Goal: Contribute content: Add original content to the website for others to see

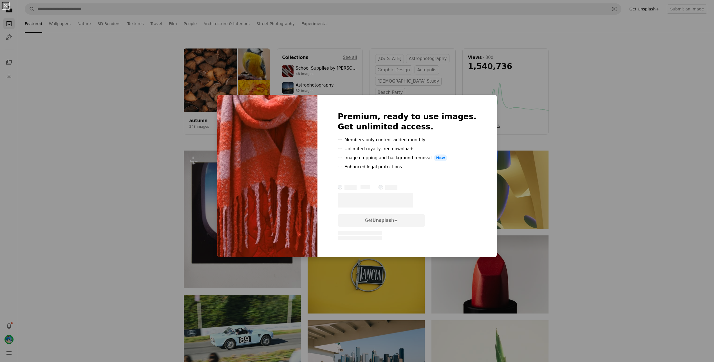
scroll to position [3133, 0]
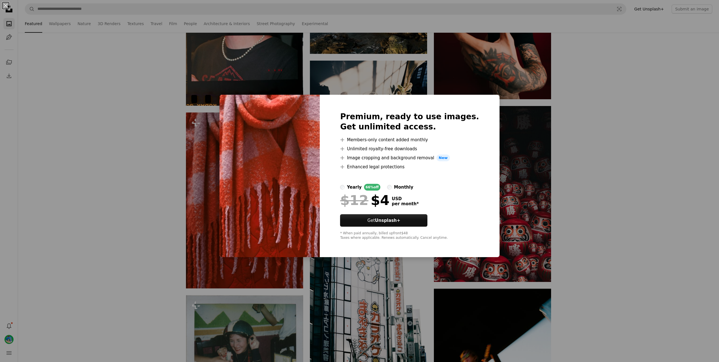
click at [650, 153] on div "An X shape Premium, ready to use images. Get unlimited access. A plus sign Memb…" at bounding box center [359, 181] width 719 height 362
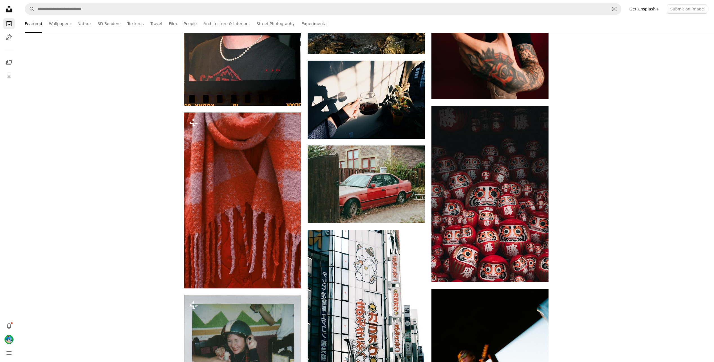
click at [649, 11] on link "Get Unsplash+" at bounding box center [644, 9] width 36 height 9
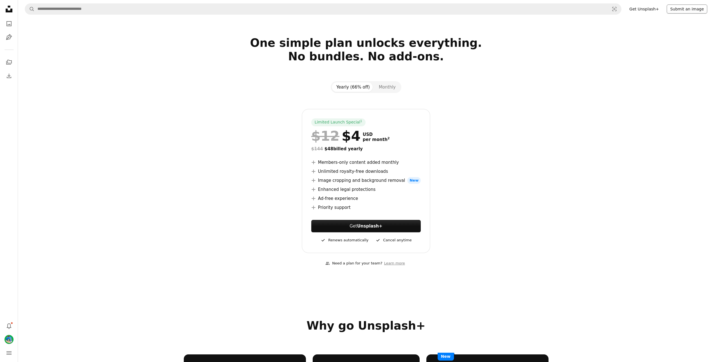
click at [686, 9] on button "Submit an image" at bounding box center [687, 9] width 41 height 9
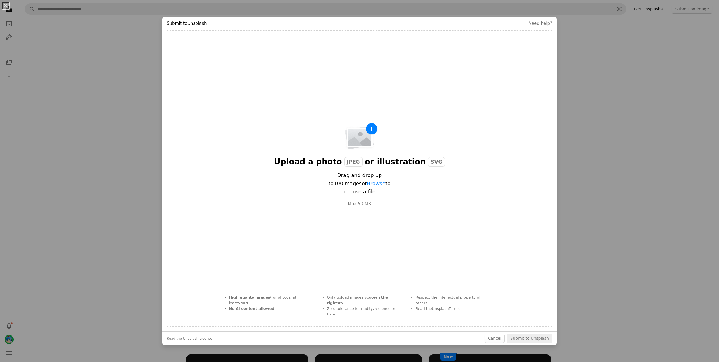
click at [635, 154] on div "An X shape Submit to Unsplash Need help? Upload a photo JPEG or illustration SV…" at bounding box center [359, 181] width 719 height 362
